Goal: Task Accomplishment & Management: Use online tool/utility

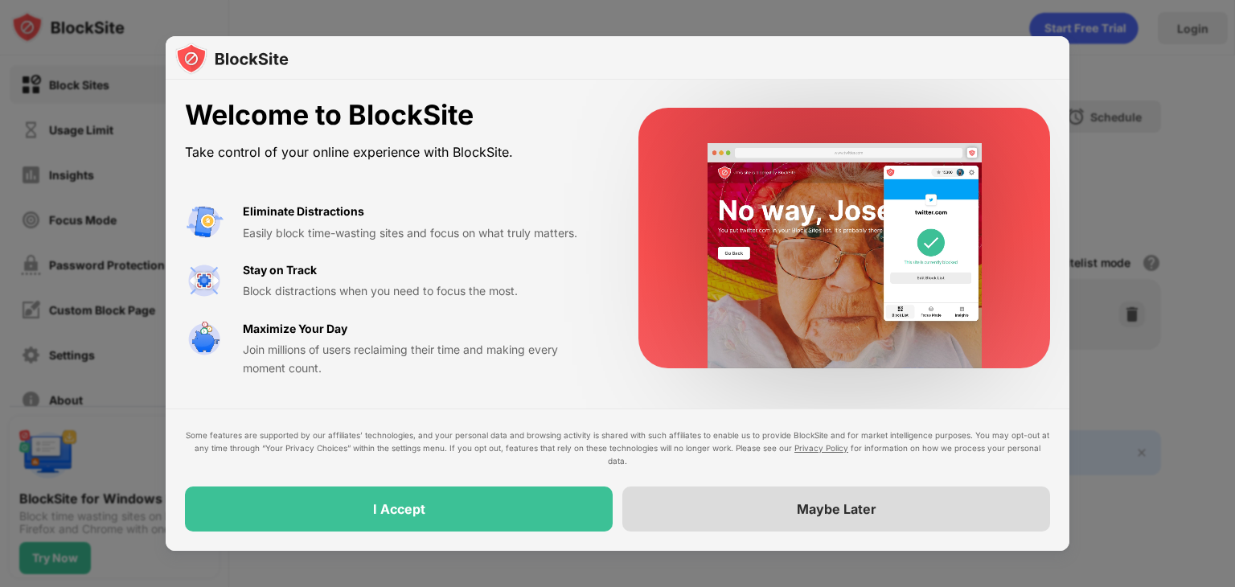
click at [716, 517] on div "Maybe Later" at bounding box center [836, 508] width 428 height 45
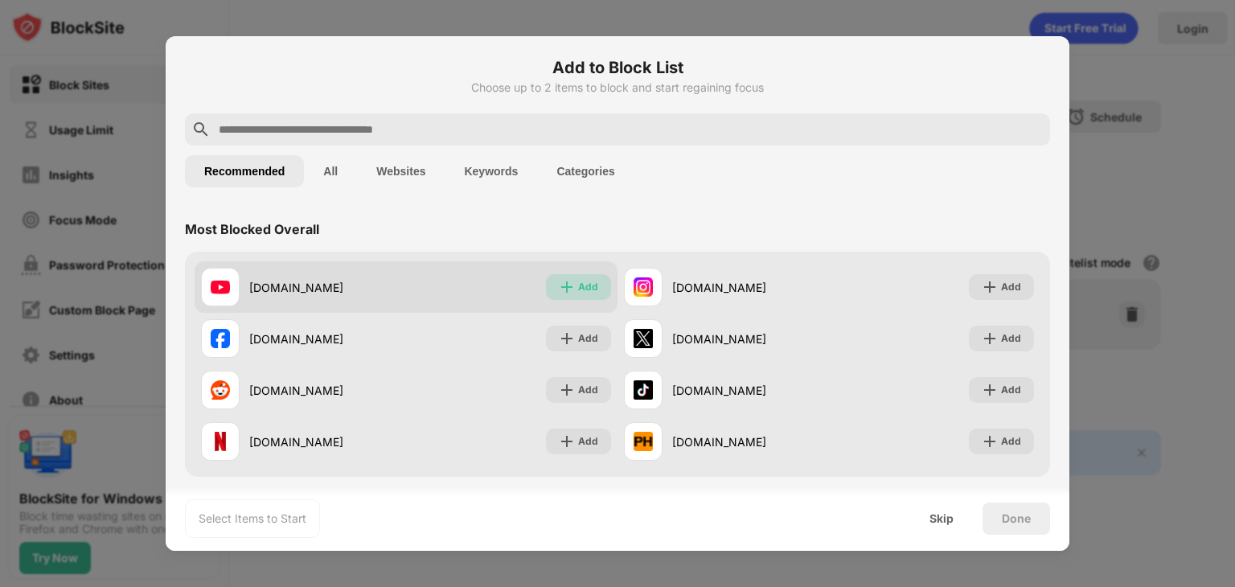
click at [589, 293] on div "Add" at bounding box center [588, 287] width 20 height 16
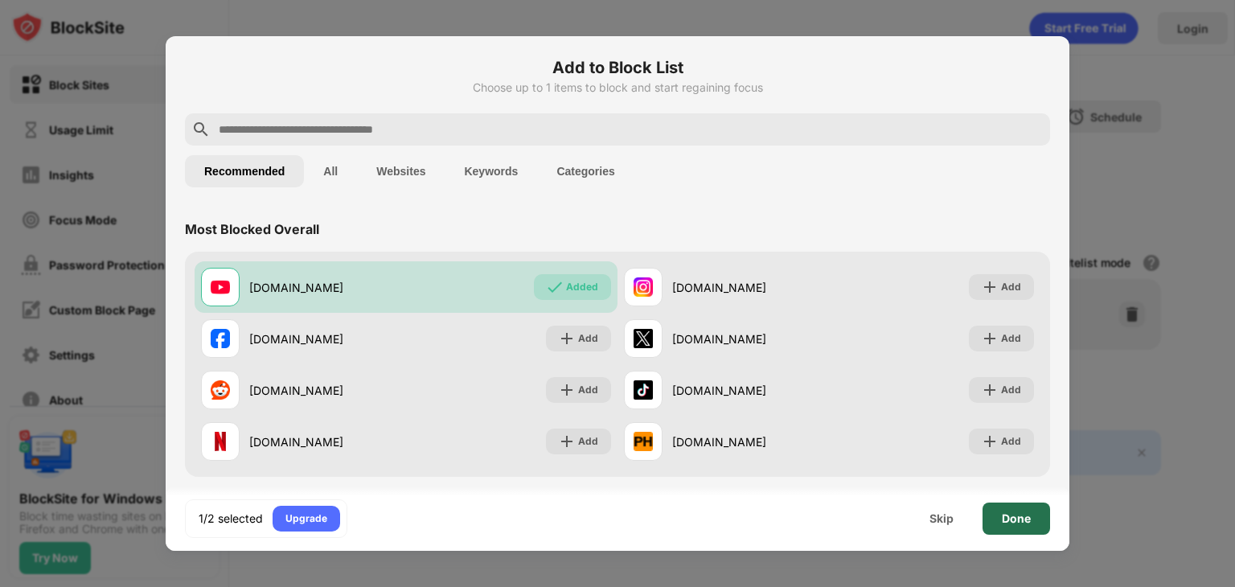
click at [1020, 525] on div "Done" at bounding box center [1016, 518] width 68 height 32
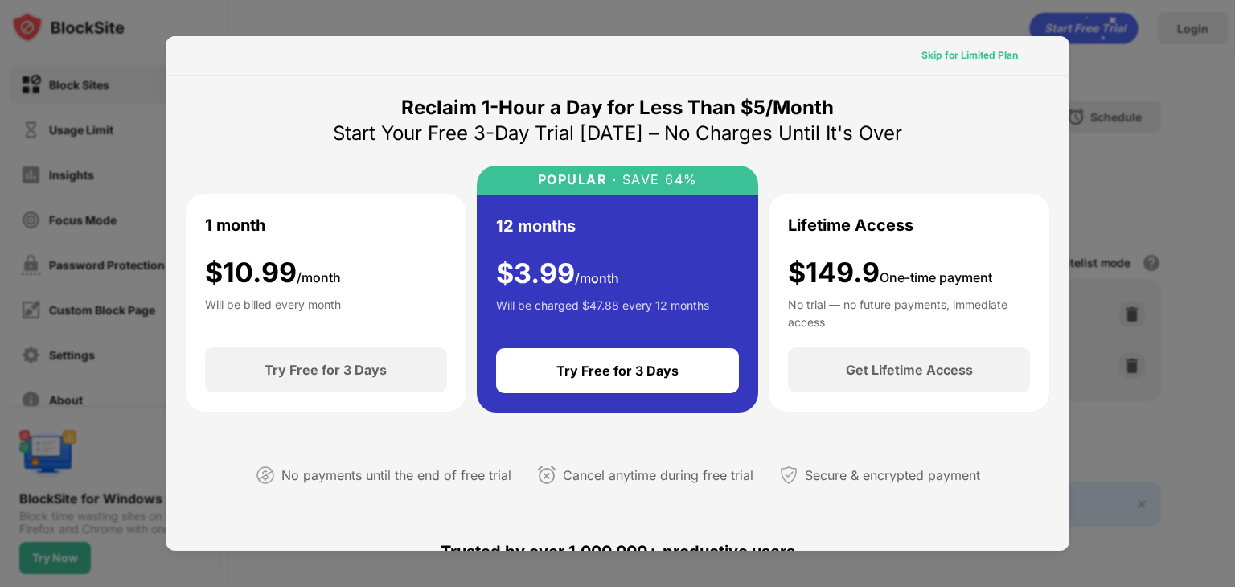
click at [960, 62] on div "Skip for Limited Plan" at bounding box center [969, 55] width 96 height 16
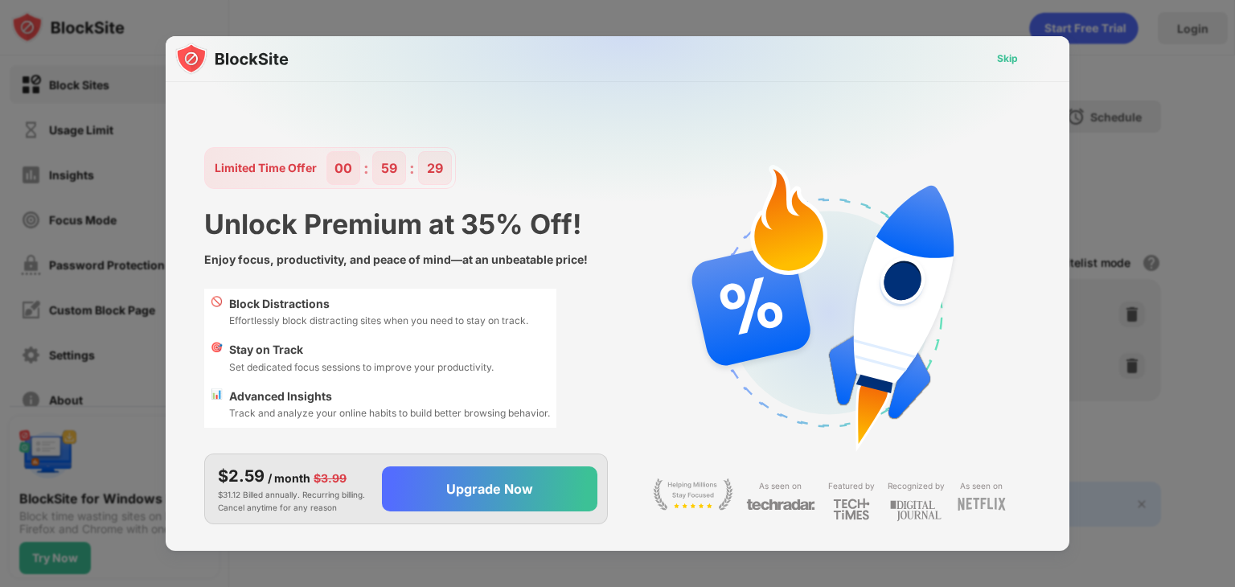
click at [1003, 65] on div "Skip" at bounding box center [1007, 59] width 21 height 16
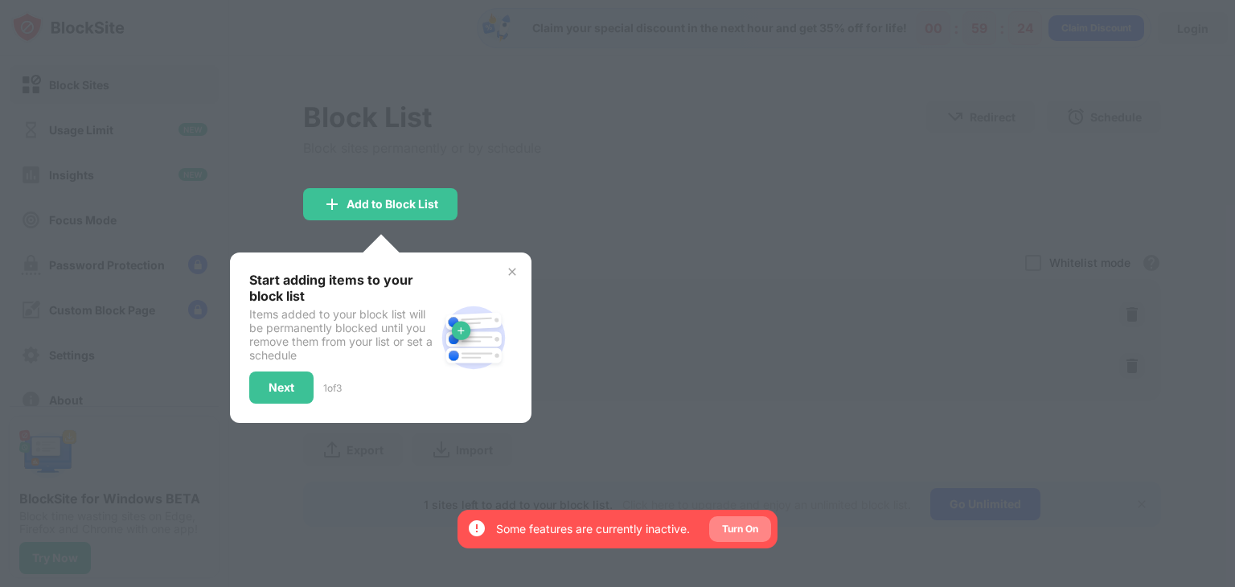
click at [739, 523] on div "Turn On" at bounding box center [740, 529] width 36 height 16
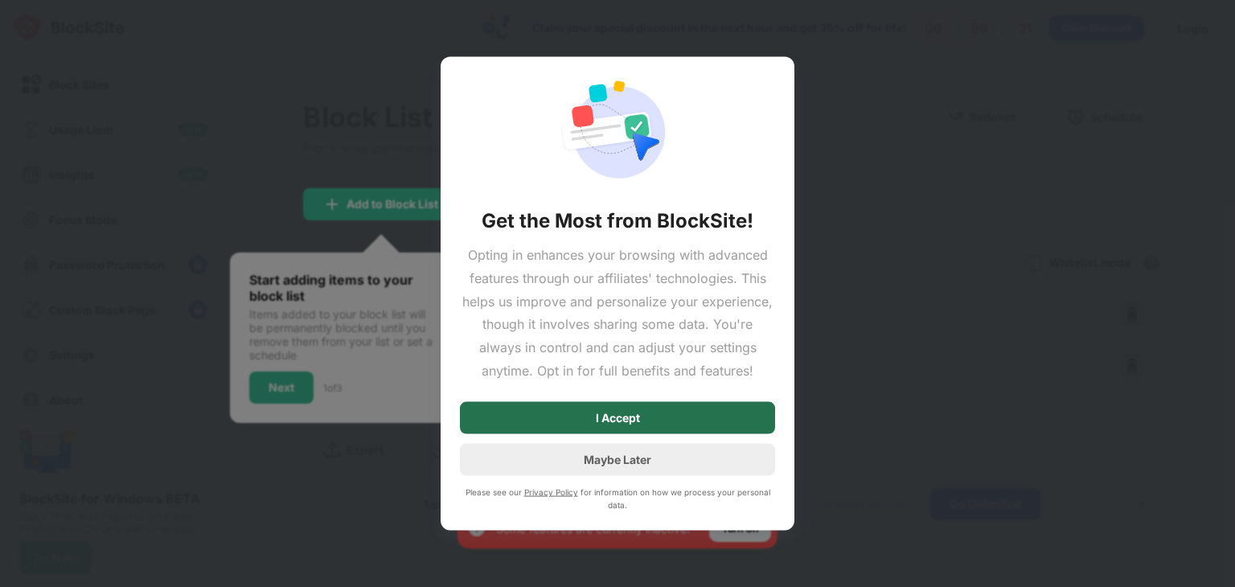
click at [641, 406] on div "I Accept" at bounding box center [617, 417] width 315 height 32
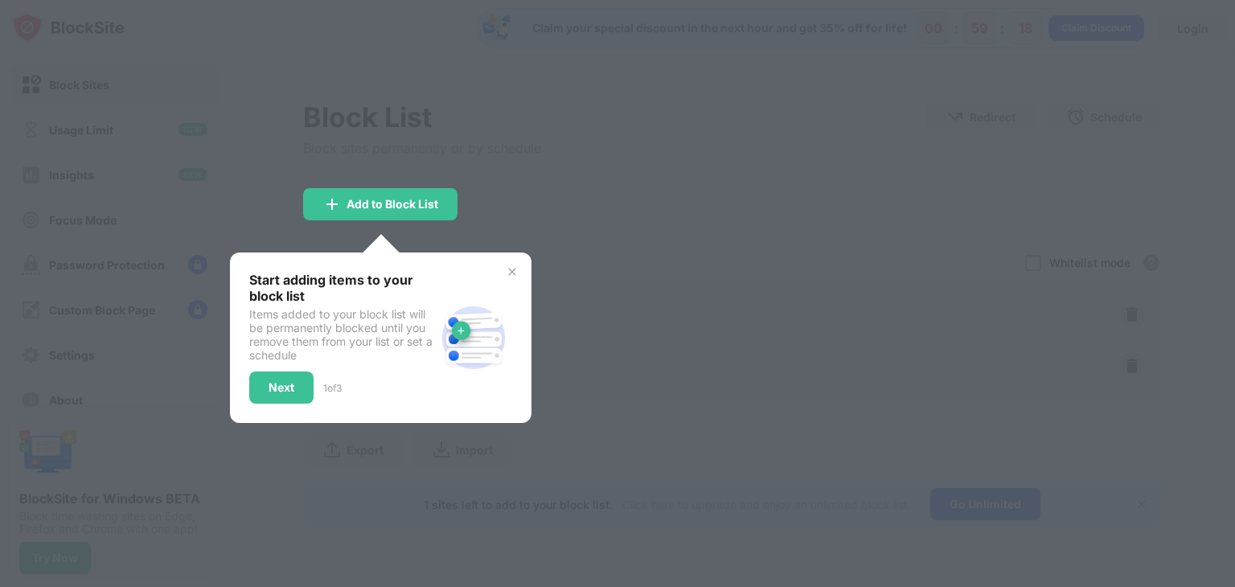
click at [508, 271] on img at bounding box center [512, 271] width 13 height 13
